Goal: Unclear

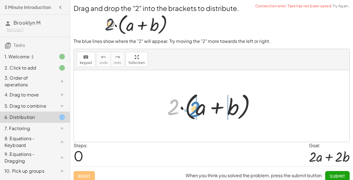
drag, startPoint x: 172, startPoint y: 111, endPoint x: 193, endPoint y: 113, distance: 21.1
click at [193, 113] on div at bounding box center [213, 106] width 98 height 32
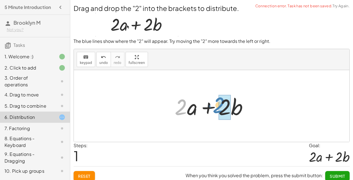
drag, startPoint x: 180, startPoint y: 109, endPoint x: 218, endPoint y: 107, distance: 37.9
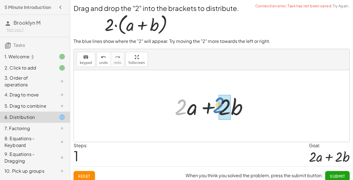
click at [218, 107] on div at bounding box center [213, 106] width 83 height 29
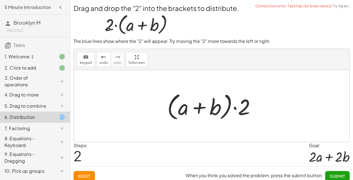
click at [205, 114] on div at bounding box center [213, 106] width 98 height 32
click at [245, 111] on div at bounding box center [213, 106] width 98 height 32
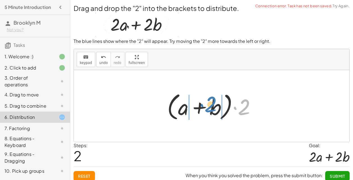
drag, startPoint x: 245, startPoint y: 111, endPoint x: 209, endPoint y: 109, distance: 36.6
click at [209, 109] on div at bounding box center [213, 106] width 98 height 32
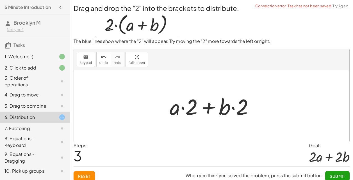
click at [192, 108] on div at bounding box center [214, 106] width 94 height 29
click at [176, 109] on div at bounding box center [214, 106] width 94 height 29
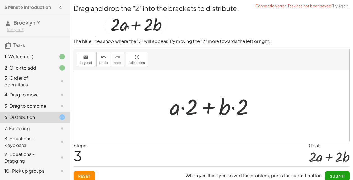
drag, startPoint x: 191, startPoint y: 112, endPoint x: 195, endPoint y: 113, distance: 4.6
click at [193, 113] on div at bounding box center [214, 106] width 94 height 29
click at [244, 115] on div at bounding box center [214, 106] width 94 height 29
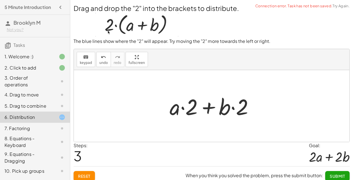
click at [223, 114] on div at bounding box center [214, 106] width 94 height 29
click at [224, 114] on div at bounding box center [214, 106] width 94 height 29
drag, startPoint x: 195, startPoint y: 112, endPoint x: 188, endPoint y: 110, distance: 7.3
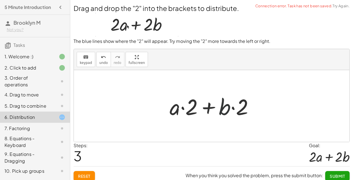
click at [194, 112] on div at bounding box center [214, 106] width 94 height 29
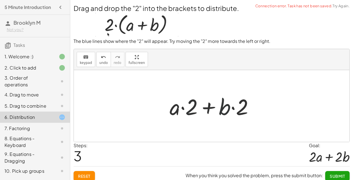
click at [188, 110] on div at bounding box center [214, 106] width 94 height 29
click at [177, 109] on div at bounding box center [214, 106] width 94 height 29
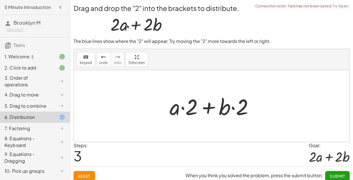
click at [176, 110] on div at bounding box center [214, 106] width 94 height 29
drag, startPoint x: 204, startPoint y: 105, endPoint x: 208, endPoint y: 106, distance: 4.0
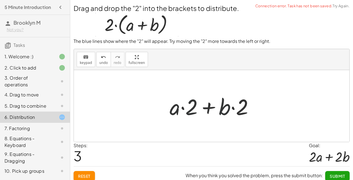
click at [206, 106] on div at bounding box center [214, 106] width 94 height 29
click at [209, 108] on div at bounding box center [214, 106] width 94 height 29
click at [208, 110] on div at bounding box center [214, 106] width 94 height 29
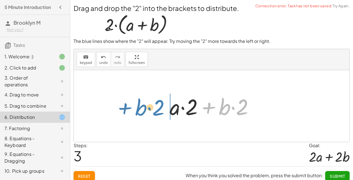
drag, startPoint x: 206, startPoint y: 111, endPoint x: 122, endPoint y: 111, distance: 83.6
click at [122, 111] on div "· 2 · ( + a + b ) + · 2 · a + · 2 · b · ( + a + b ) · 2 + · b · 2 + a + b · · 2…" at bounding box center [211, 106] width 275 height 72
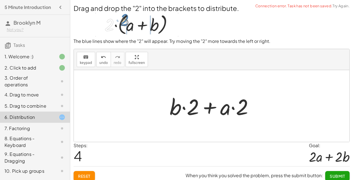
click at [184, 110] on div at bounding box center [214, 106] width 94 height 29
click at [219, 115] on div at bounding box center [214, 106] width 94 height 29
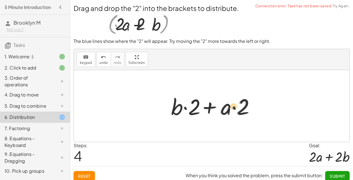
click at [202, 109] on div at bounding box center [214, 106] width 94 height 29
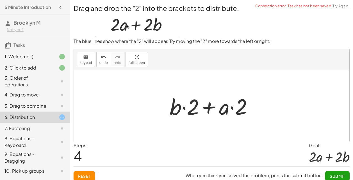
click at [210, 110] on div at bounding box center [214, 106] width 94 height 29
click at [210, 111] on div at bounding box center [214, 106] width 94 height 29
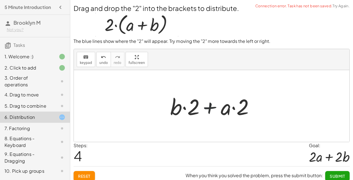
click at [219, 113] on div at bounding box center [214, 106] width 94 height 29
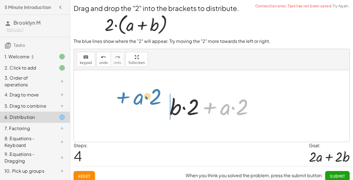
drag, startPoint x: 214, startPoint y: 104, endPoint x: 123, endPoint y: 100, distance: 91.5
click at [123, 100] on div "· 2 · ( + a + b ) + · 2 · a + · 2 · b · ( + a + b ) · 2 + · a · 2 + · b · 2 + ·…" at bounding box center [211, 106] width 275 height 72
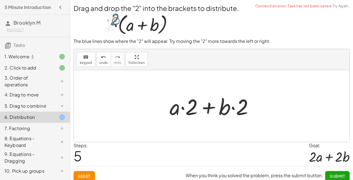
click at [214, 118] on div at bounding box center [214, 106] width 94 height 29
